Goal: Task Accomplishment & Management: Complete application form

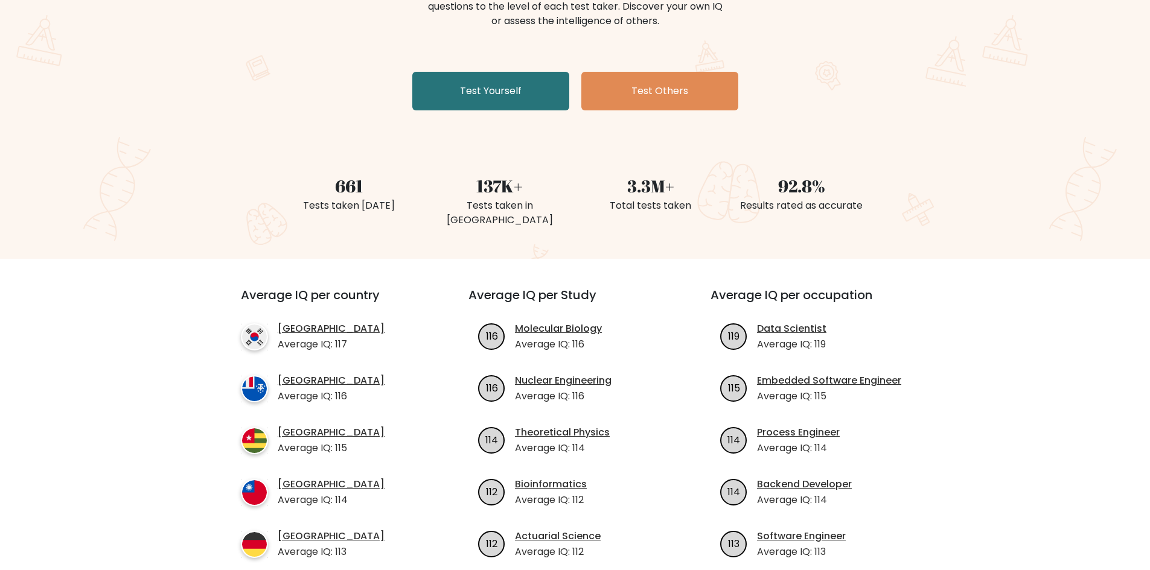
scroll to position [181, 0]
click at [476, 81] on link "Test Yourself" at bounding box center [490, 90] width 157 height 39
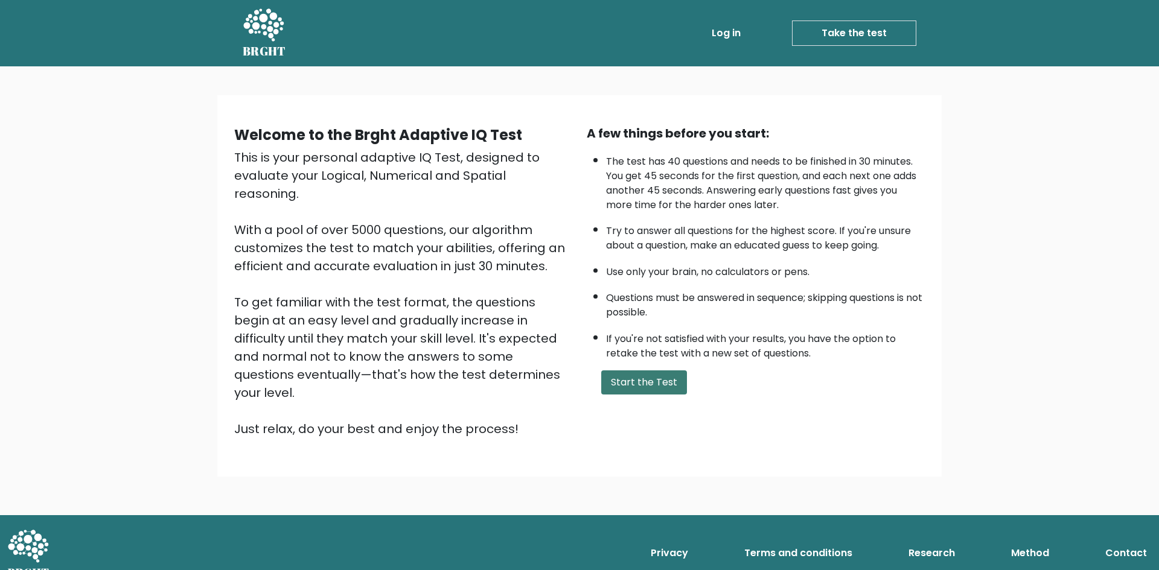
click at [629, 386] on button "Start the Test" at bounding box center [644, 383] width 86 height 24
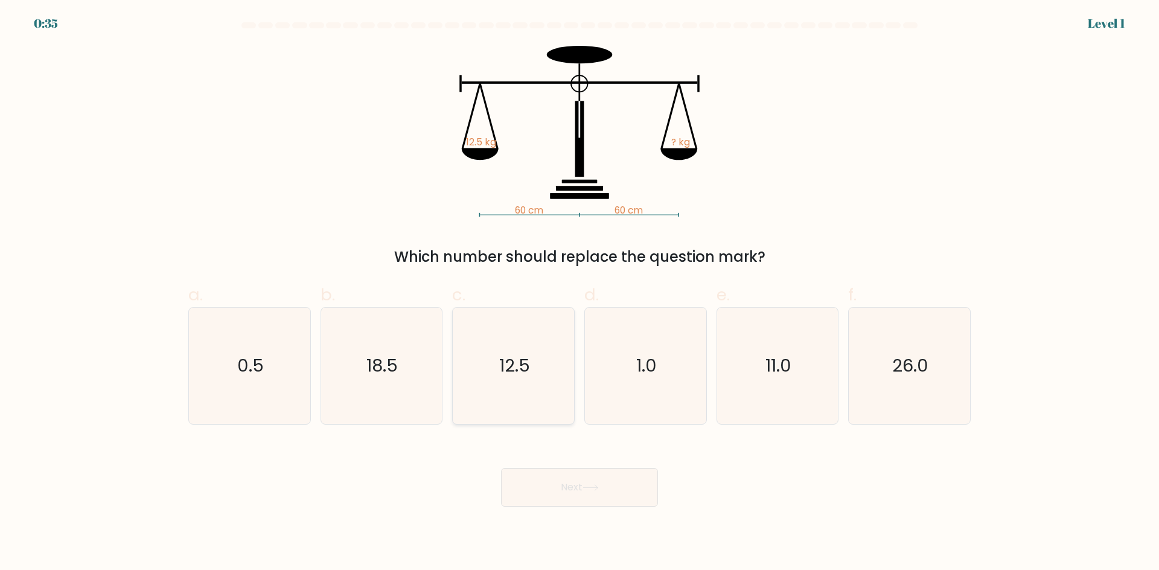
click at [484, 372] on icon "12.5" at bounding box center [513, 366] width 116 height 116
click at [579, 293] on input "c. 12.5" at bounding box center [579, 289] width 1 height 8
radio input "true"
click at [559, 476] on button "Next" at bounding box center [579, 487] width 157 height 39
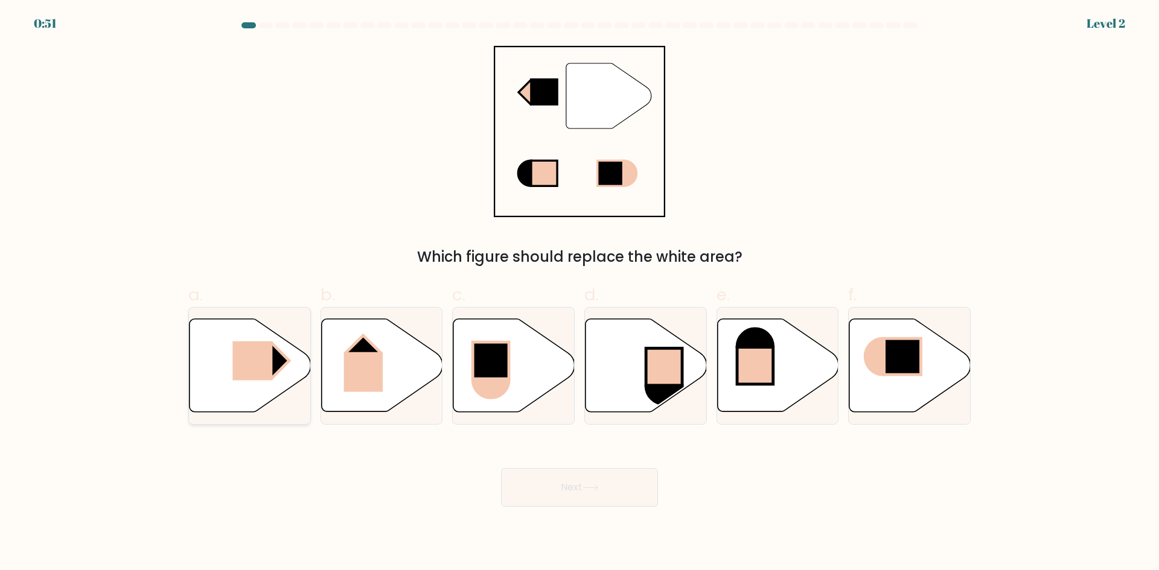
click at [239, 367] on rect at bounding box center [252, 361] width 40 height 39
click at [579, 293] on input "a." at bounding box center [579, 289] width 1 height 8
radio input "true"
click at [619, 497] on button "Next" at bounding box center [579, 487] width 157 height 39
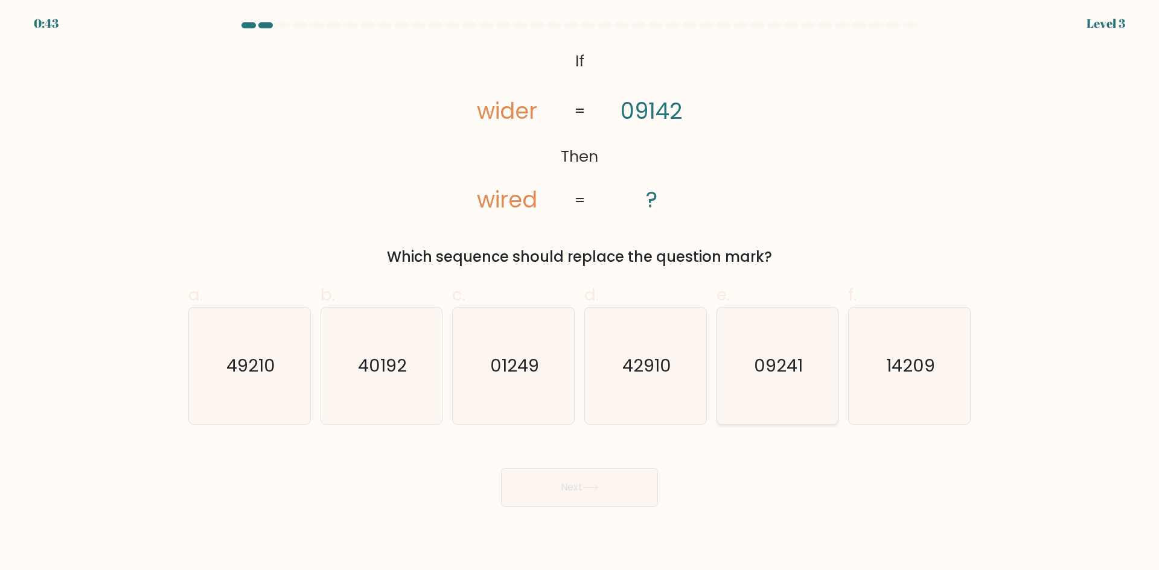
click at [787, 376] on text "09241" at bounding box center [778, 366] width 49 height 24
click at [580, 293] on input "e. 09241" at bounding box center [579, 289] width 1 height 8
radio input "true"
click at [602, 476] on button "Next" at bounding box center [579, 487] width 157 height 39
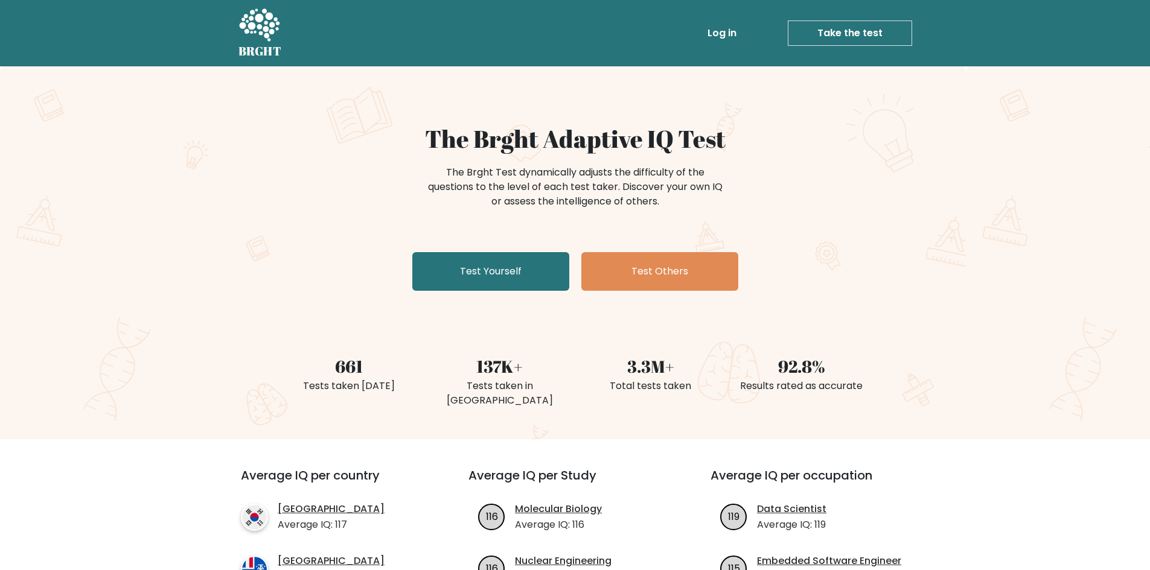
scroll to position [181, 0]
